Goal: Find specific page/section: Find specific page/section

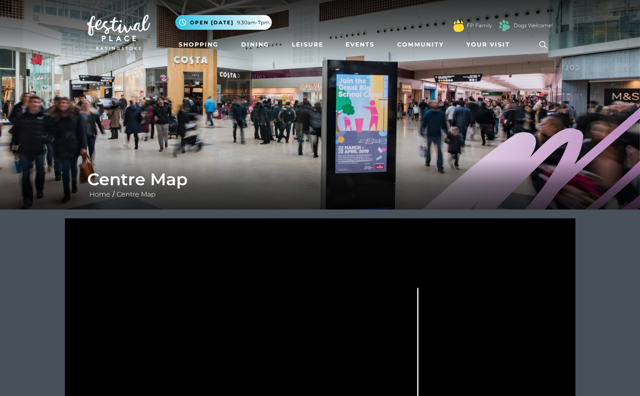
click at [544, 45] on icon at bounding box center [543, 45] width 8 height 8
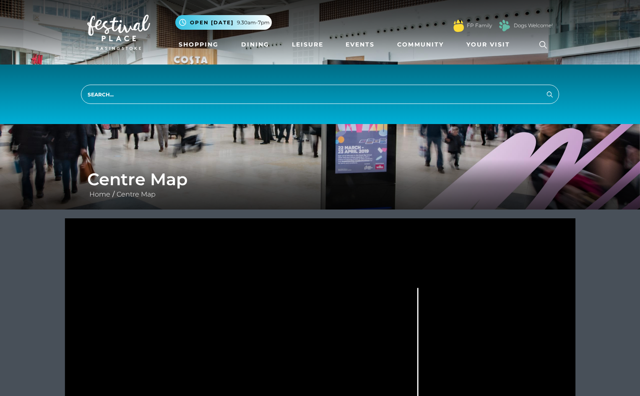
click at [312, 98] on input "search" at bounding box center [320, 94] width 478 height 19
type input "vodafone"
click at [545, 89] on button "Search" at bounding box center [550, 94] width 10 height 10
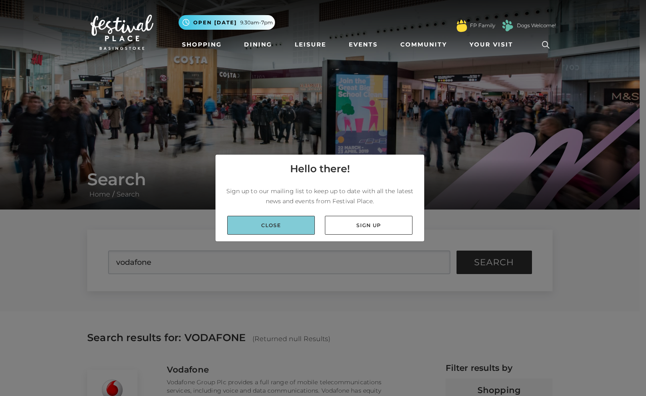
click at [284, 223] on link "Close" at bounding box center [271, 225] width 88 height 19
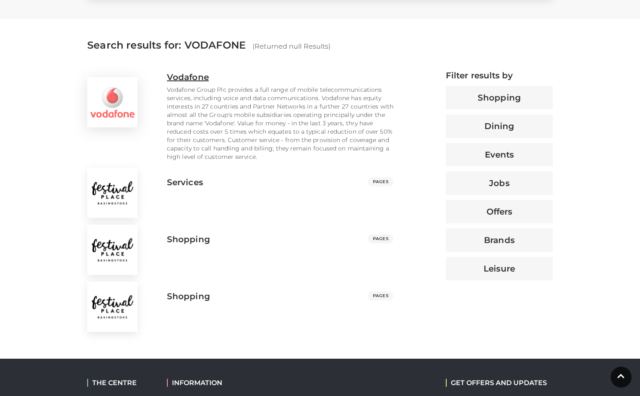
scroll to position [294, 0]
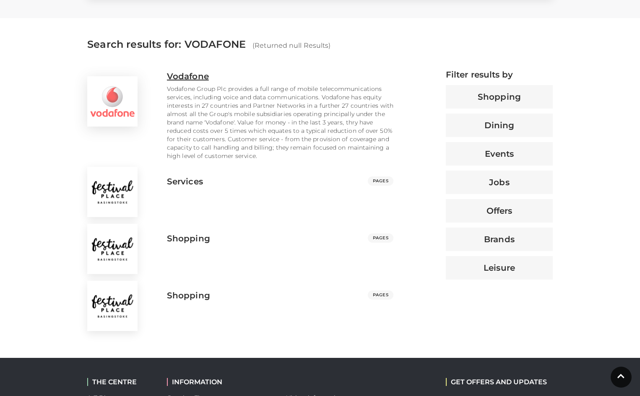
click at [121, 102] on img at bounding box center [112, 101] width 50 height 50
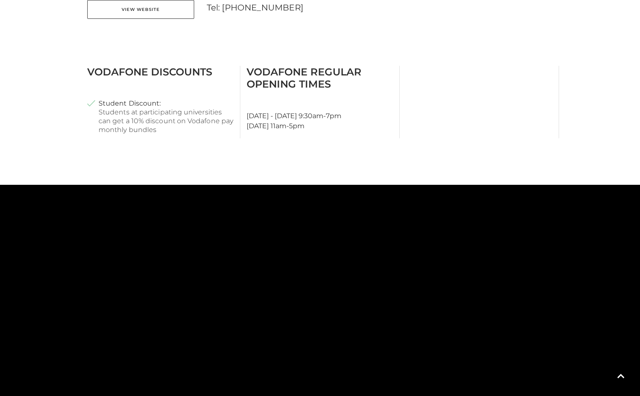
scroll to position [503, 0]
